Goal: Navigation & Orientation: Find specific page/section

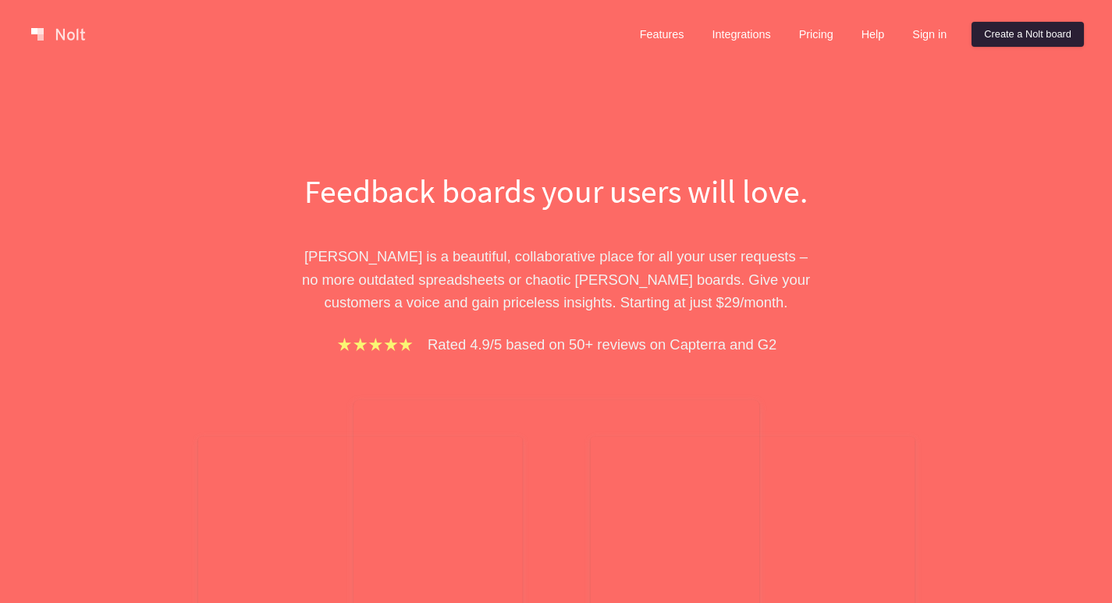
click at [1050, 34] on link "Create a Nolt board" at bounding box center [1028, 34] width 112 height 25
click at [928, 37] on link "Sign in" at bounding box center [929, 34] width 59 height 25
click at [934, 40] on link "Sign in" at bounding box center [929, 34] width 59 height 25
click at [916, 38] on link "Sign in" at bounding box center [929, 34] width 59 height 25
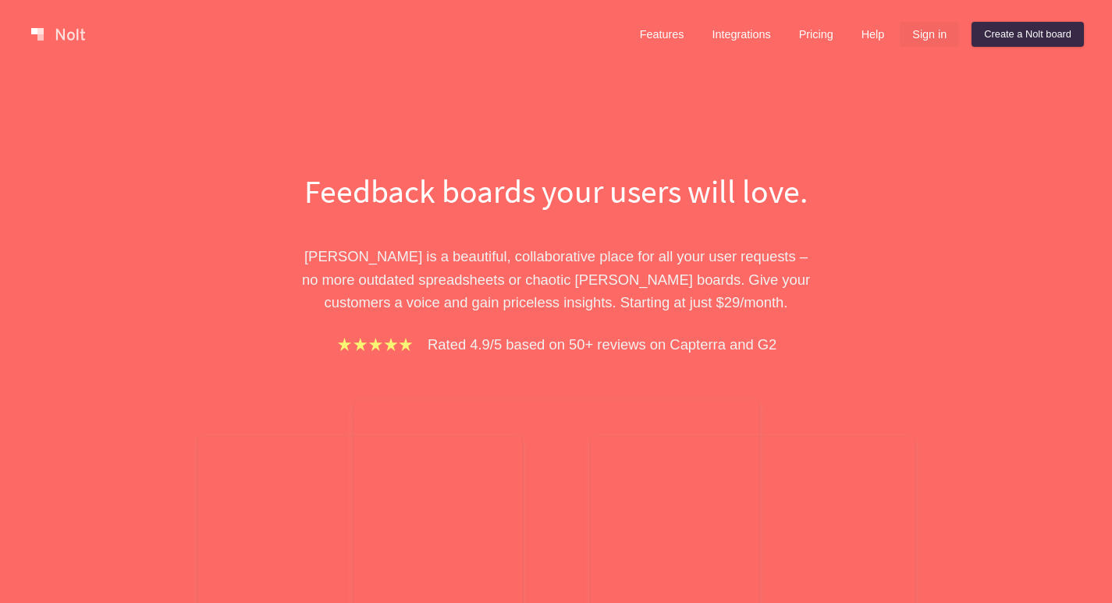
click at [916, 38] on link "Sign in" at bounding box center [929, 34] width 59 height 25
click at [917, 37] on link "Sign in" at bounding box center [929, 34] width 59 height 25
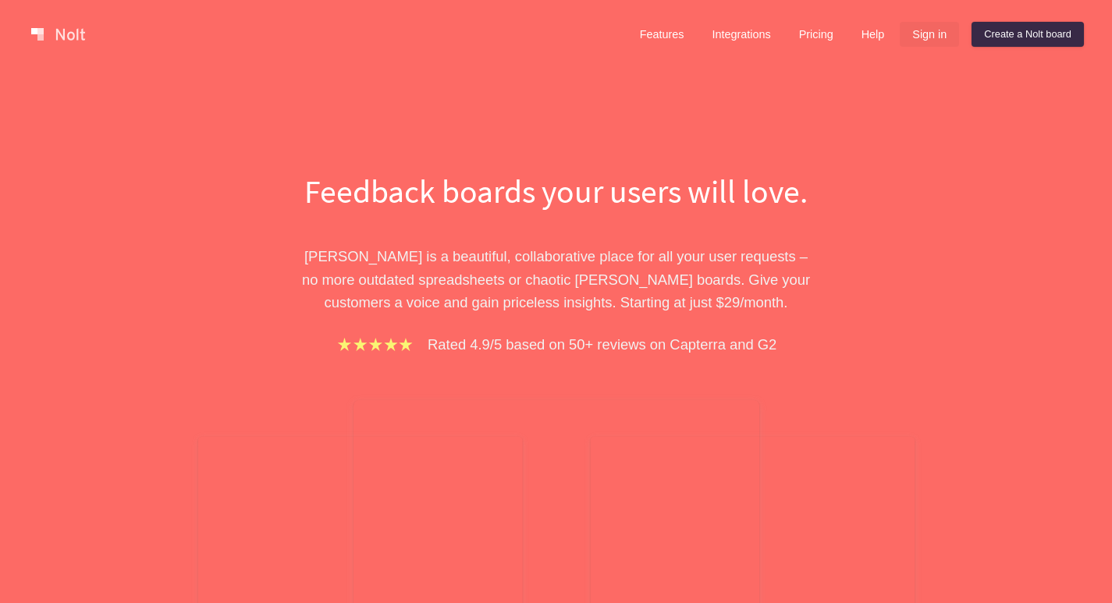
click at [952, 41] on link "Sign in" at bounding box center [929, 34] width 59 height 25
click at [1011, 21] on div "Features Integrations Pricing Help Sign in Create a [PERSON_NAME] board" at bounding box center [856, 34] width 463 height 31
click at [937, 34] on link "Sign in" at bounding box center [929, 34] width 59 height 25
click at [917, 37] on link "Sign in" at bounding box center [929, 34] width 59 height 25
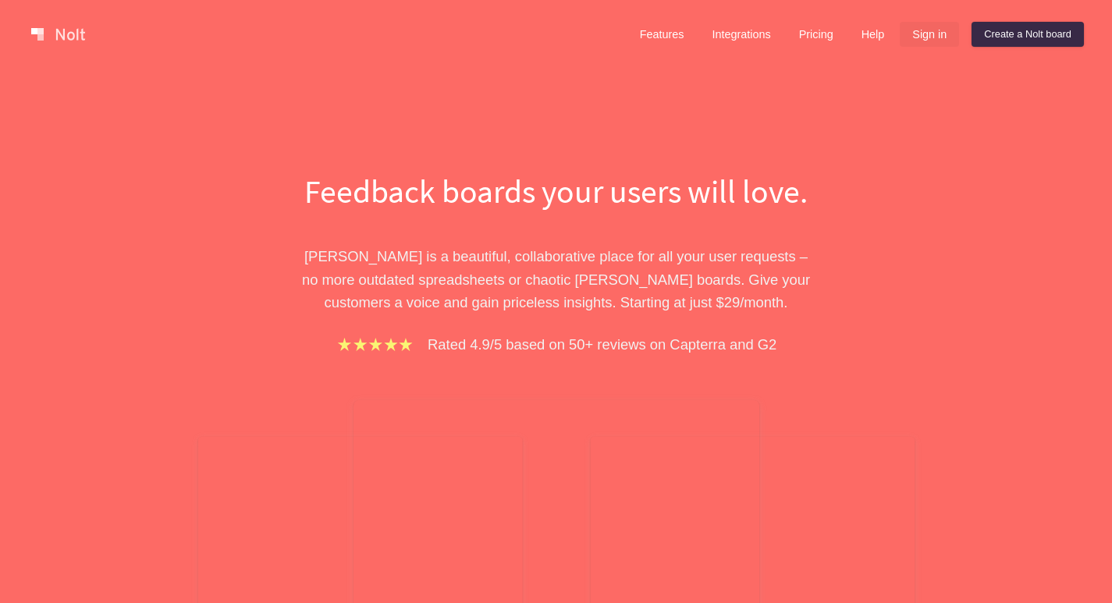
click at [917, 39] on link "Sign in" at bounding box center [929, 34] width 59 height 25
click at [913, 39] on link "Sign in" at bounding box center [929, 34] width 59 height 25
click at [905, 37] on link "Sign in" at bounding box center [929, 34] width 59 height 25
click at [927, 42] on link "Sign in" at bounding box center [929, 34] width 59 height 25
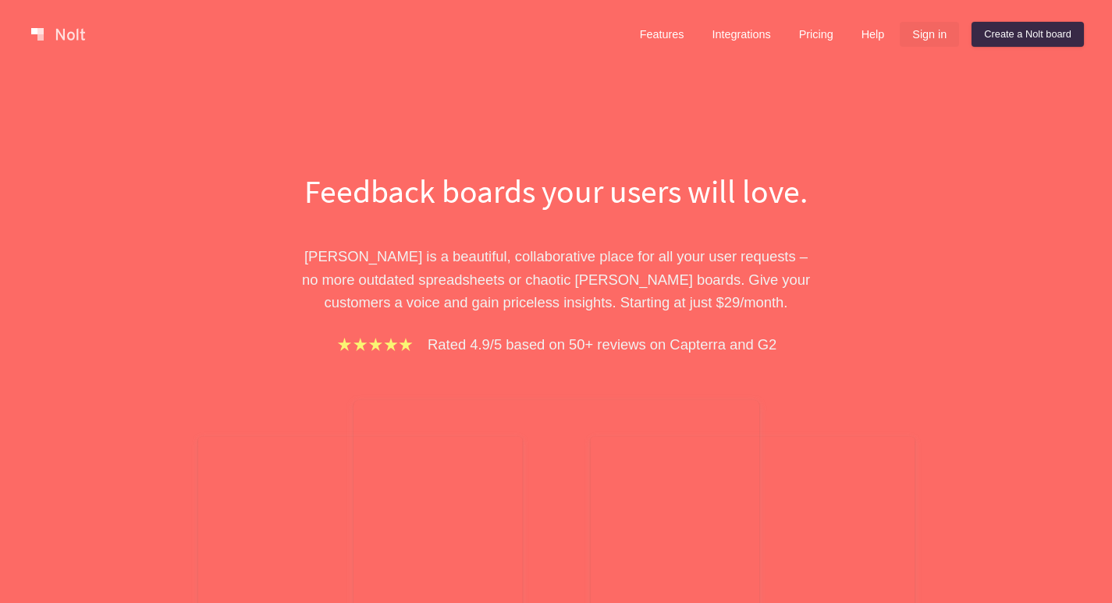
click at [927, 42] on link "Sign in" at bounding box center [929, 34] width 59 height 25
click at [927, 41] on link "Sign in" at bounding box center [929, 34] width 59 height 25
click at [923, 40] on link "Sign in" at bounding box center [929, 34] width 59 height 25
drag, startPoint x: 900, startPoint y: 21, endPoint x: 893, endPoint y: 9, distance: 14.3
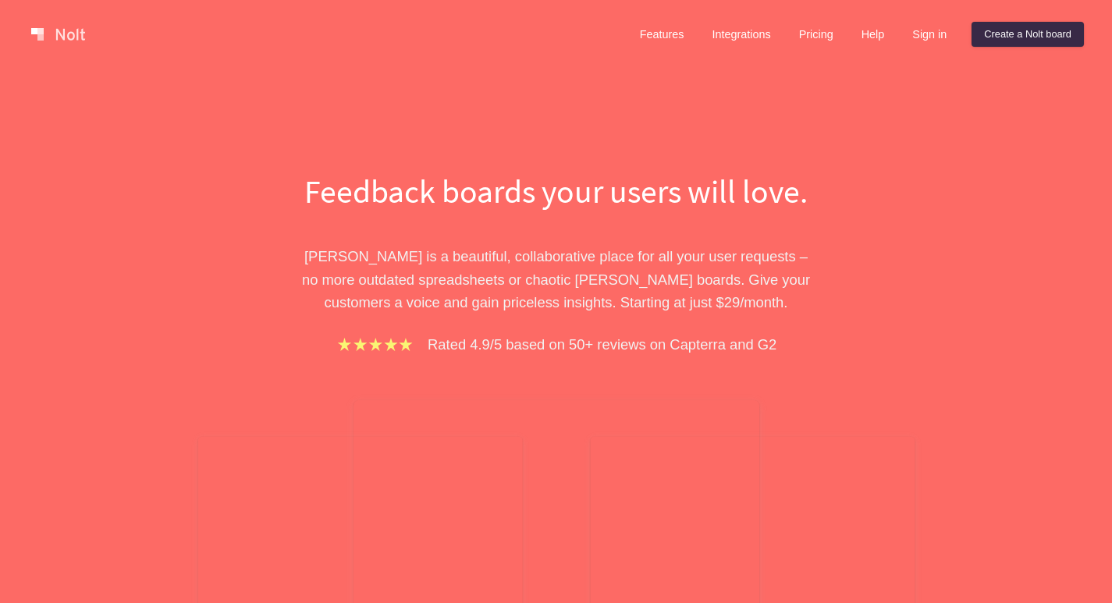
click at [898, 16] on div "Features Integrations Pricing Help Sign in Create a Nolt board Menu" at bounding box center [556, 34] width 1112 height 69
click at [879, 0] on div "Features Integrations Pricing Help Sign in Create a Nolt board Menu" at bounding box center [556, 34] width 1112 height 69
click at [879, 1] on div "Features Integrations Pricing Help Sign in Create a Nolt board Menu" at bounding box center [556, 34] width 1112 height 69
click at [872, 16] on div "Features Integrations Pricing Help Sign in Create a Nolt board Menu" at bounding box center [556, 34] width 1112 height 69
click at [859, 33] on link "Help" at bounding box center [873, 34] width 48 height 25
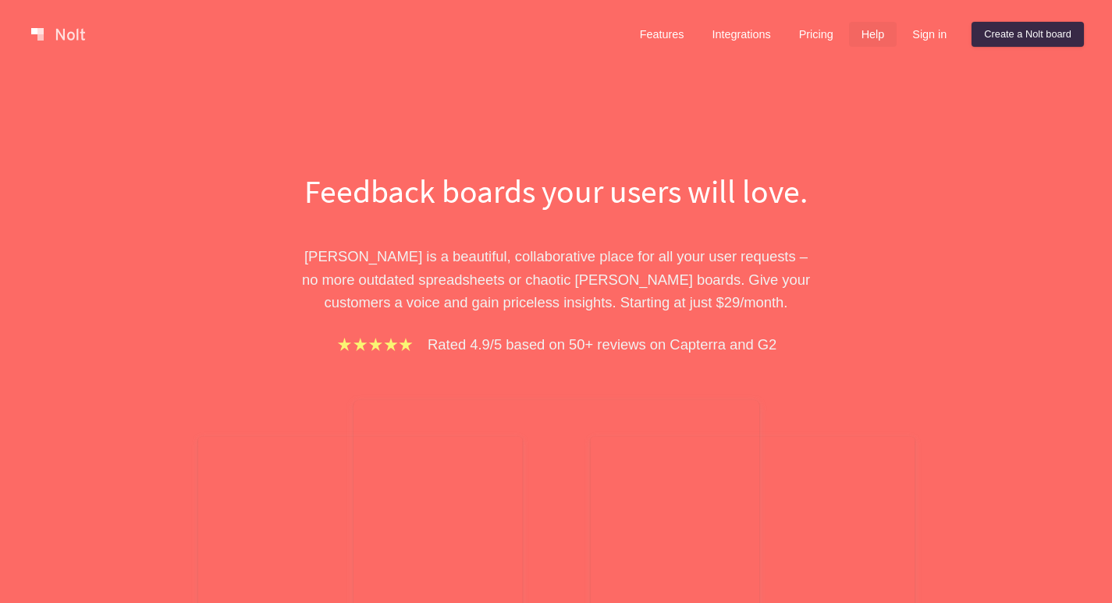
click at [859, 33] on link "Help" at bounding box center [873, 34] width 48 height 25
click at [926, 17] on div "Features Integrations Pricing Help Sign in Create a Nolt board Menu" at bounding box center [556, 34] width 1112 height 69
click at [934, 31] on link "Sign in" at bounding box center [929, 34] width 59 height 25
click at [1041, 23] on link "Create a Nolt board" at bounding box center [1028, 34] width 112 height 25
drag, startPoint x: 1041, startPoint y: 23, endPoint x: 1040, endPoint y: 33, distance: 9.5
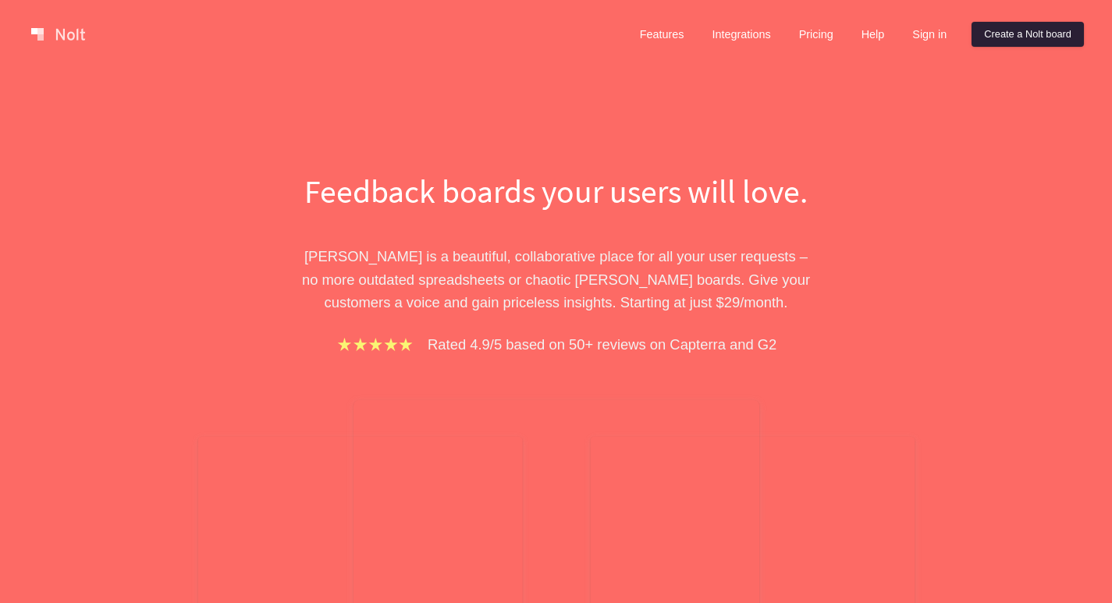
click at [1042, 25] on link "Create a Nolt board" at bounding box center [1028, 34] width 112 height 25
click at [701, 44] on link "Integrations" at bounding box center [741, 34] width 84 height 25
click at [935, 44] on link "Sign in" at bounding box center [929, 34] width 59 height 25
click at [923, 27] on link "Sign in" at bounding box center [929, 34] width 59 height 25
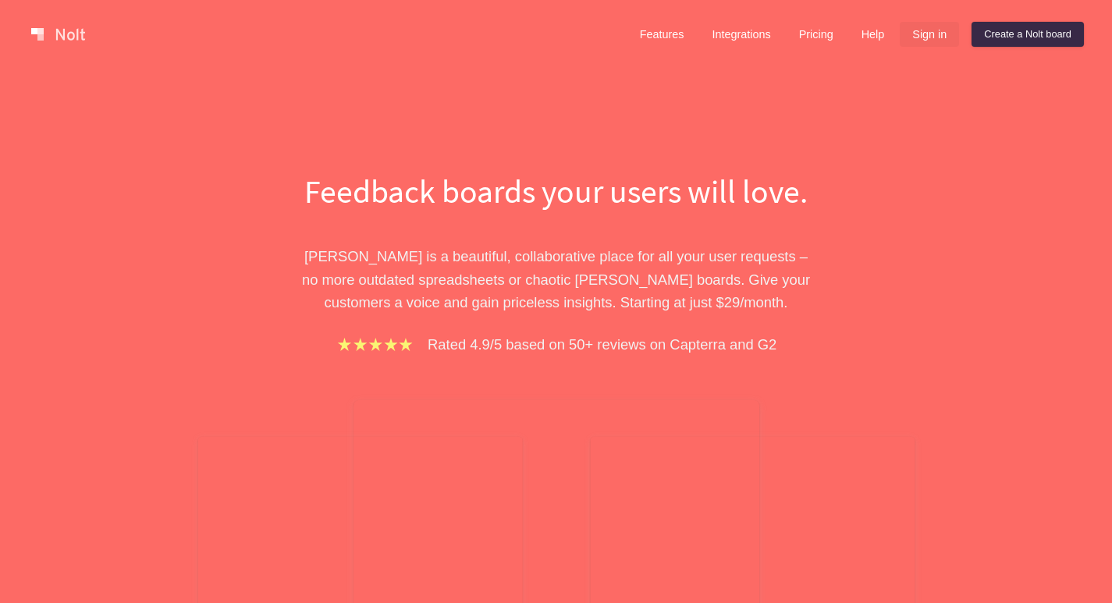
click at [923, 27] on link "Sign in" at bounding box center [929, 34] width 59 height 25
click at [923, 26] on link "Sign in" at bounding box center [929, 34] width 59 height 25
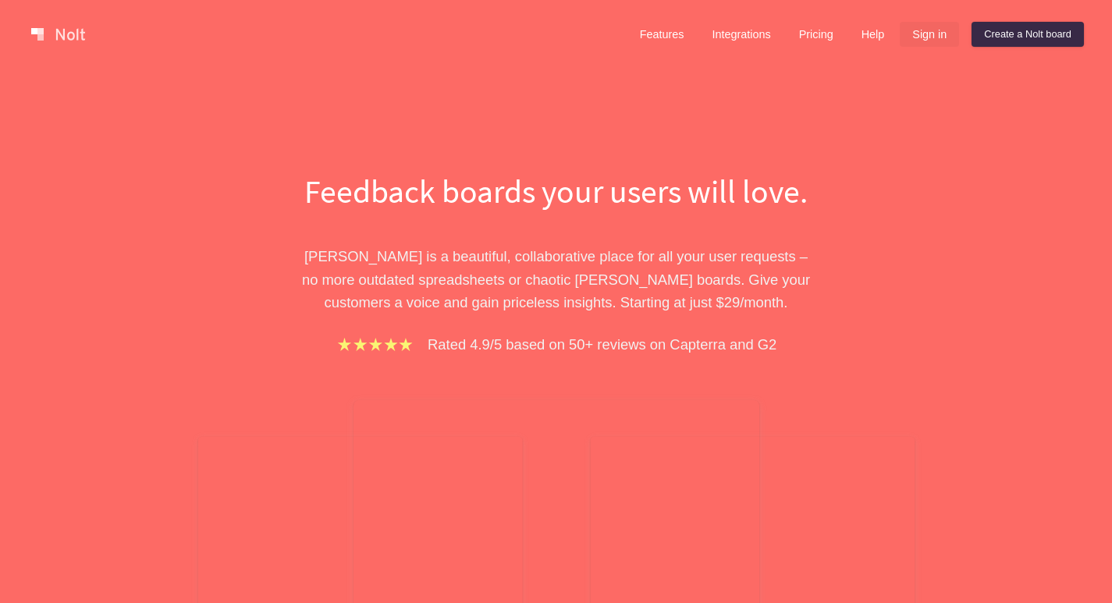
click at [921, 34] on link "Sign in" at bounding box center [929, 34] width 59 height 25
click at [923, 30] on link "Sign in" at bounding box center [929, 34] width 59 height 25
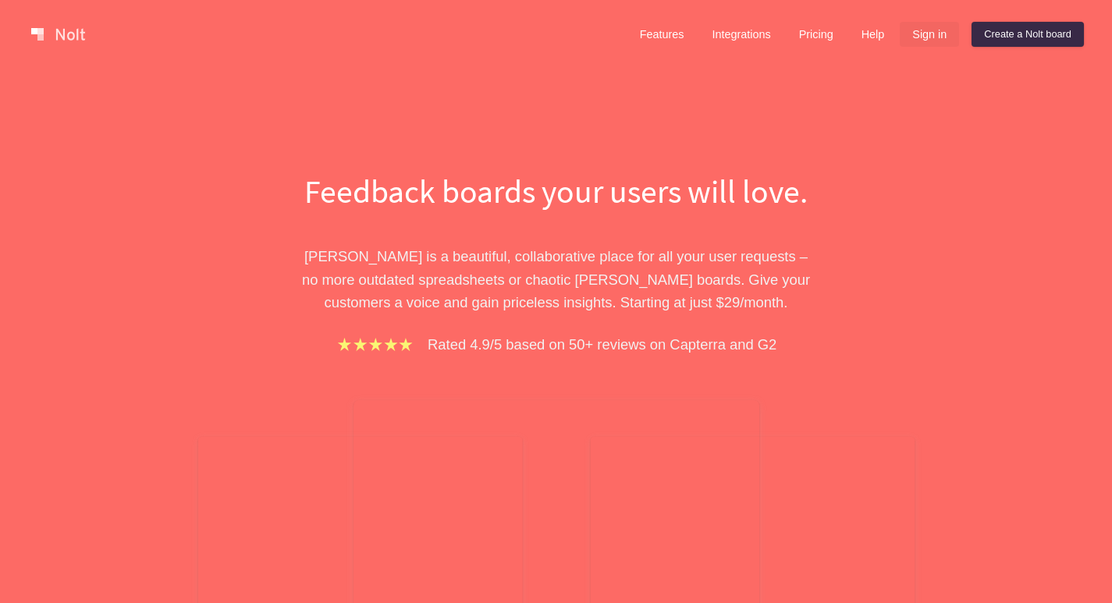
click at [924, 30] on link "Sign in" at bounding box center [929, 34] width 59 height 25
click at [906, 45] on link "Sign in" at bounding box center [929, 34] width 59 height 25
